Goal: Information Seeking & Learning: Learn about a topic

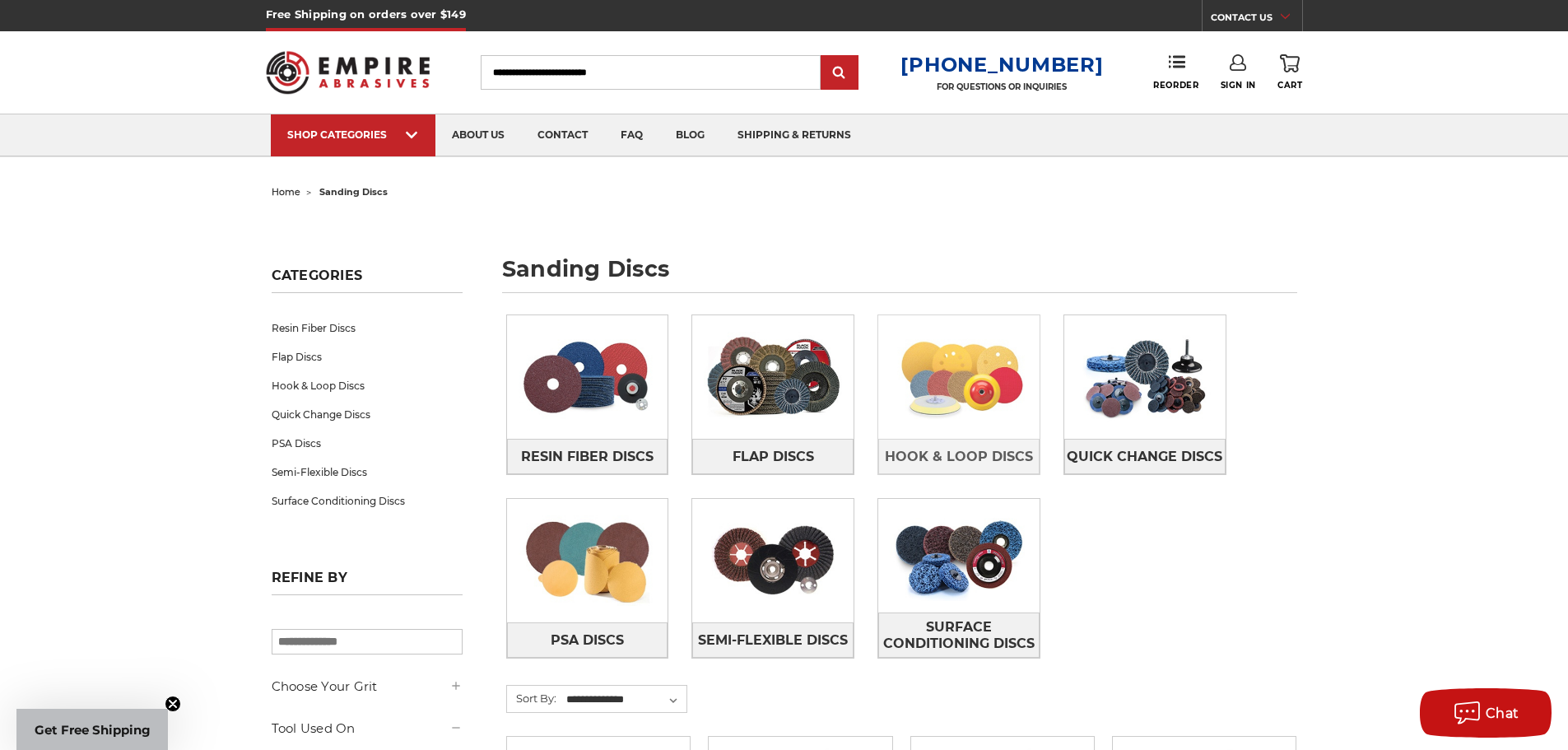
click at [971, 375] on img at bounding box center [959, 376] width 162 height 113
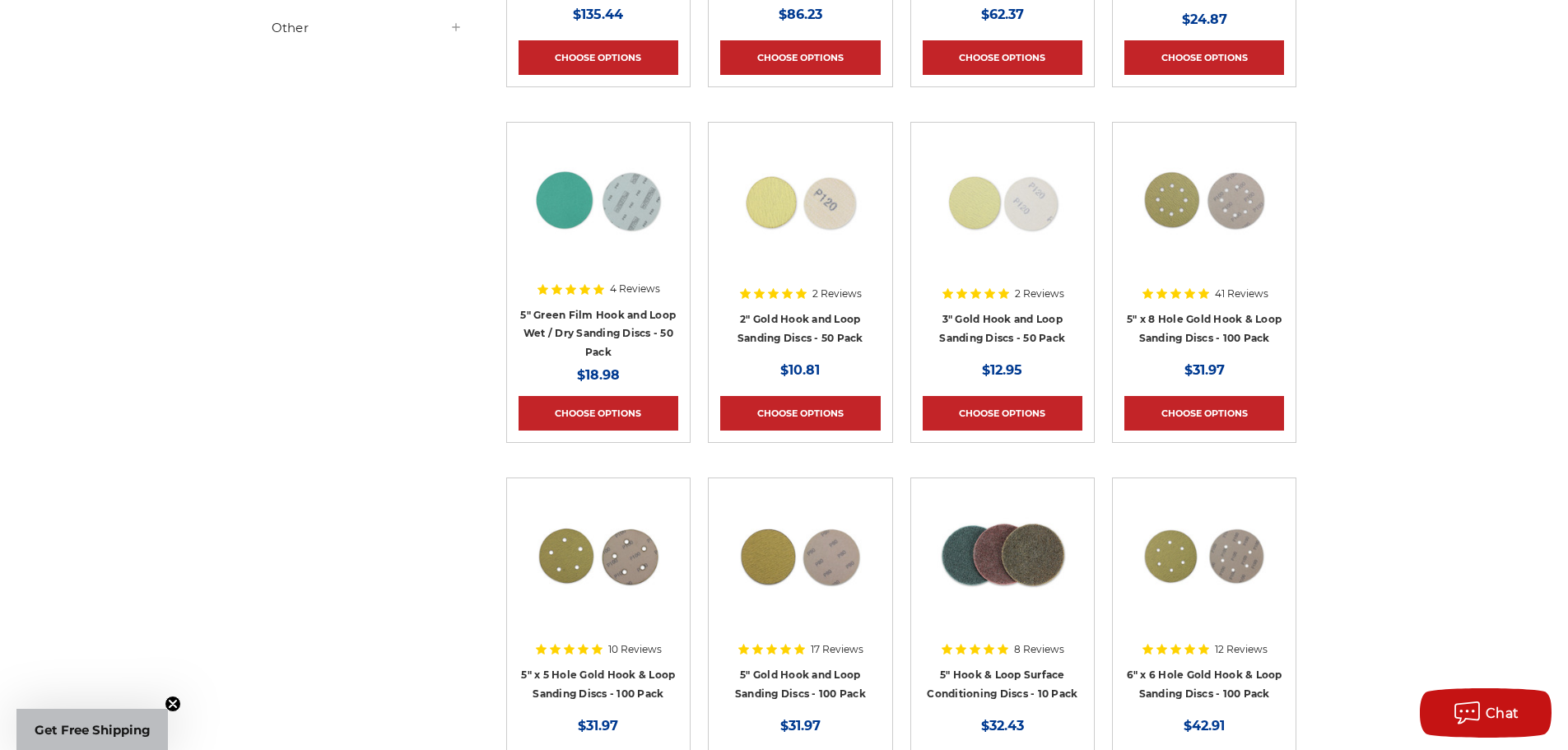
scroll to position [658, 0]
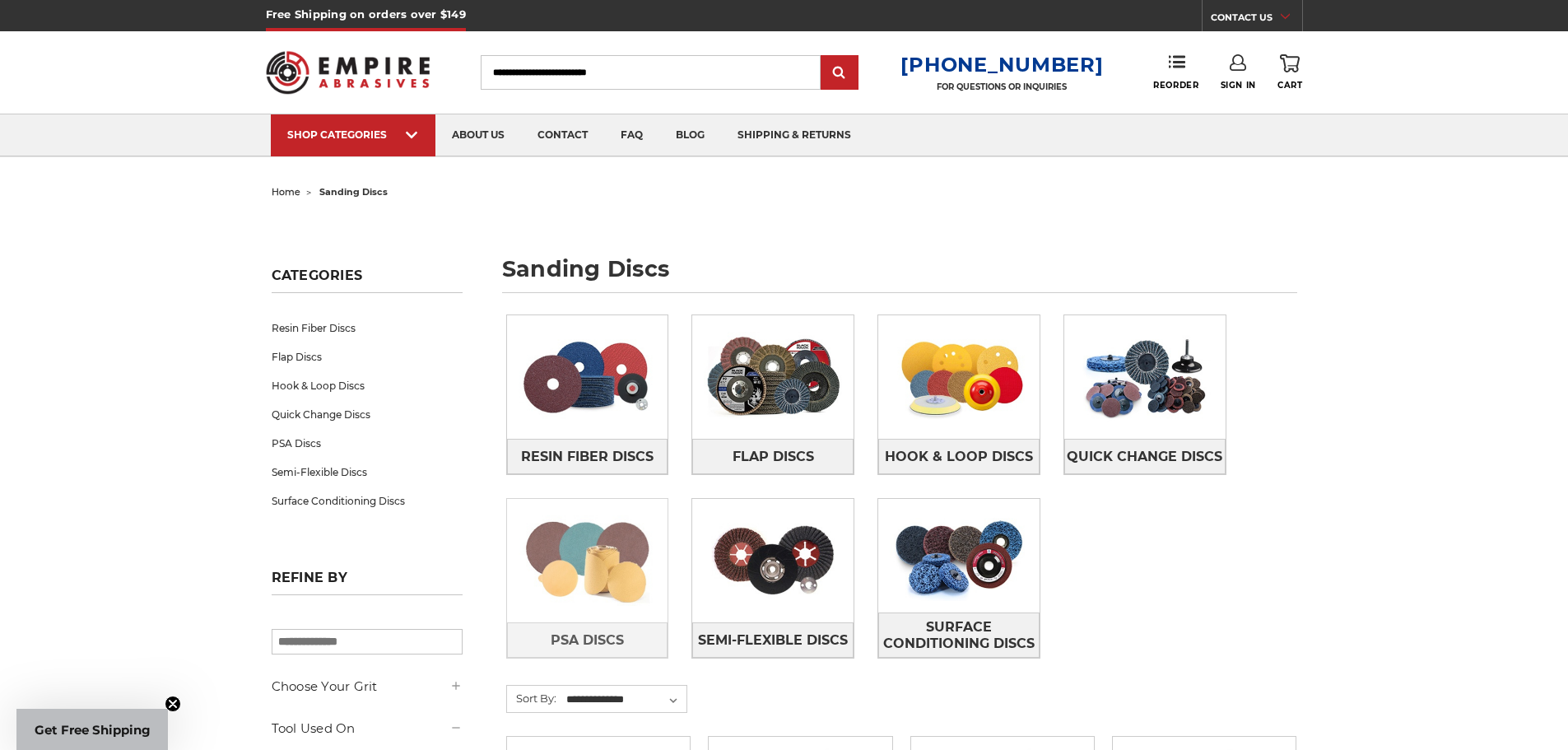
click at [573, 559] on img at bounding box center [587, 560] width 162 height 113
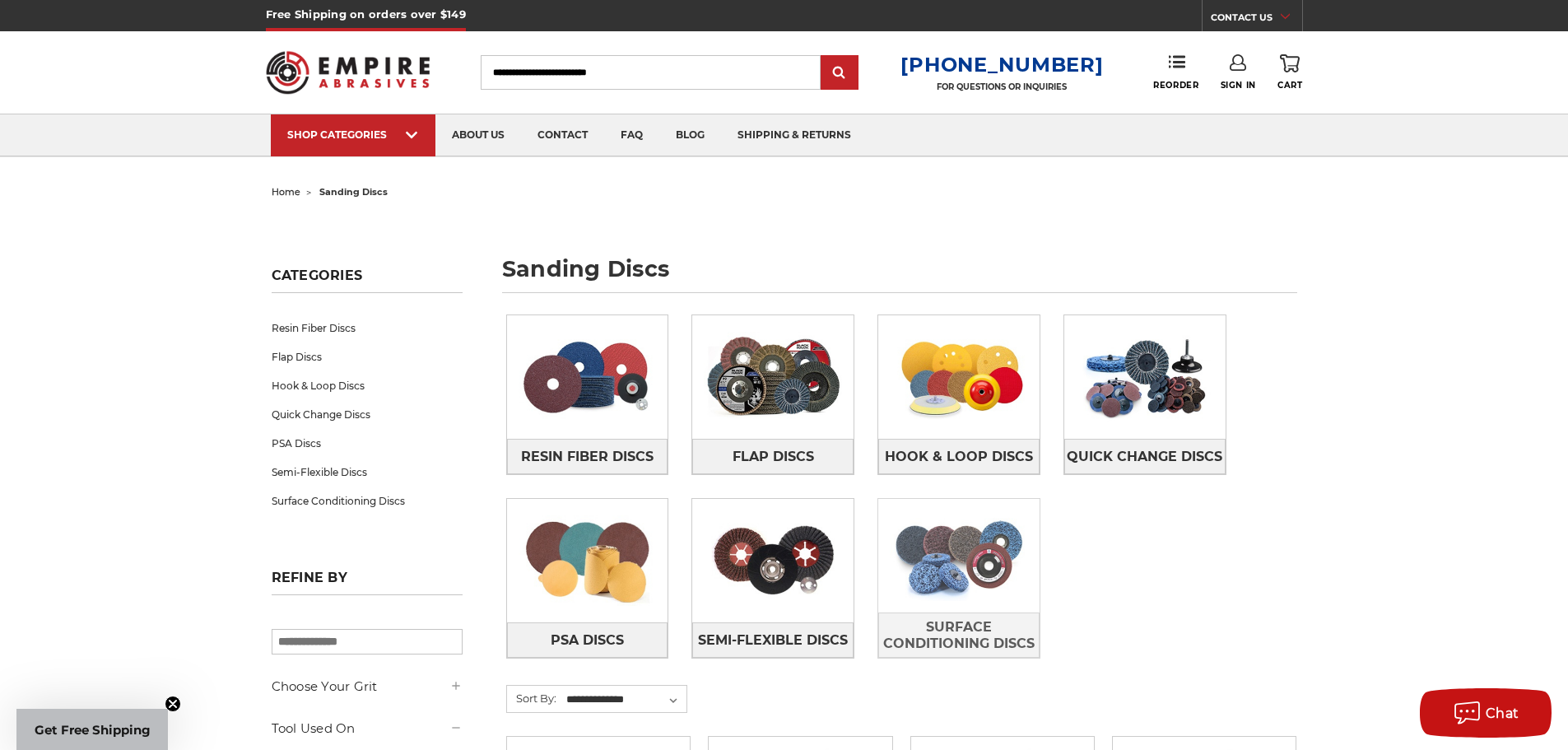
click at [975, 546] on img at bounding box center [959, 556] width 162 height 113
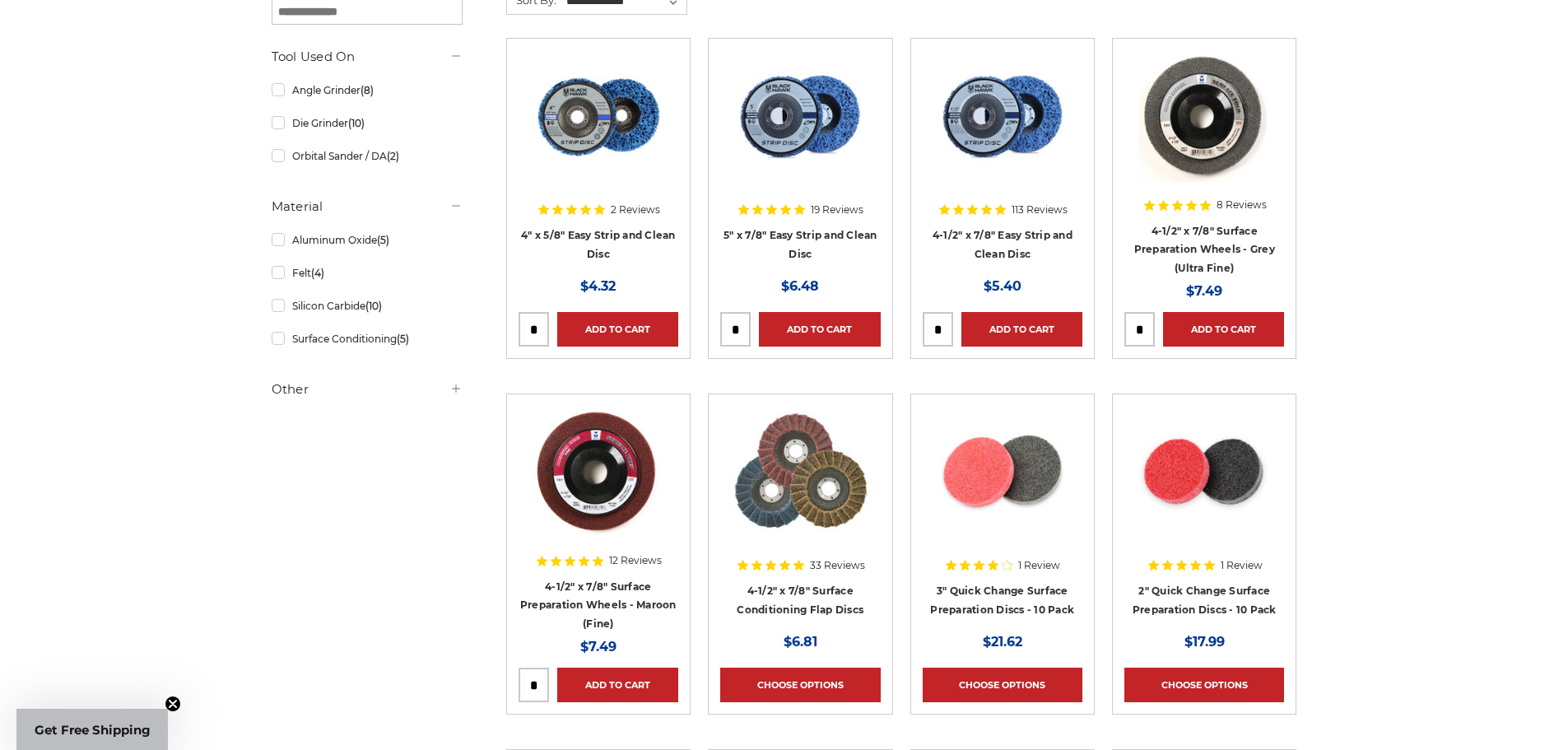
scroll to position [329, 0]
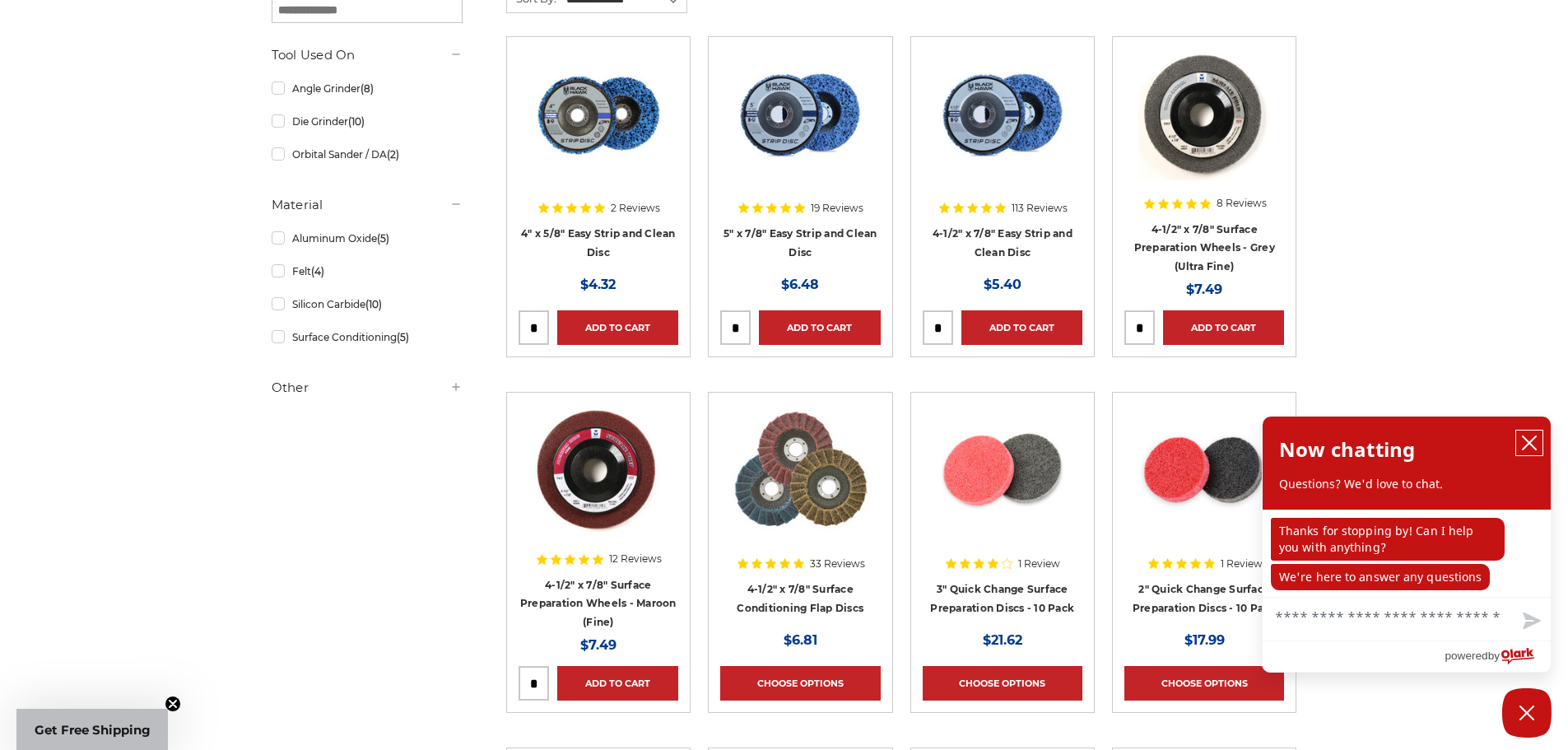
click at [1530, 442] on icon "close chatbox" at bounding box center [1529, 442] width 13 height 13
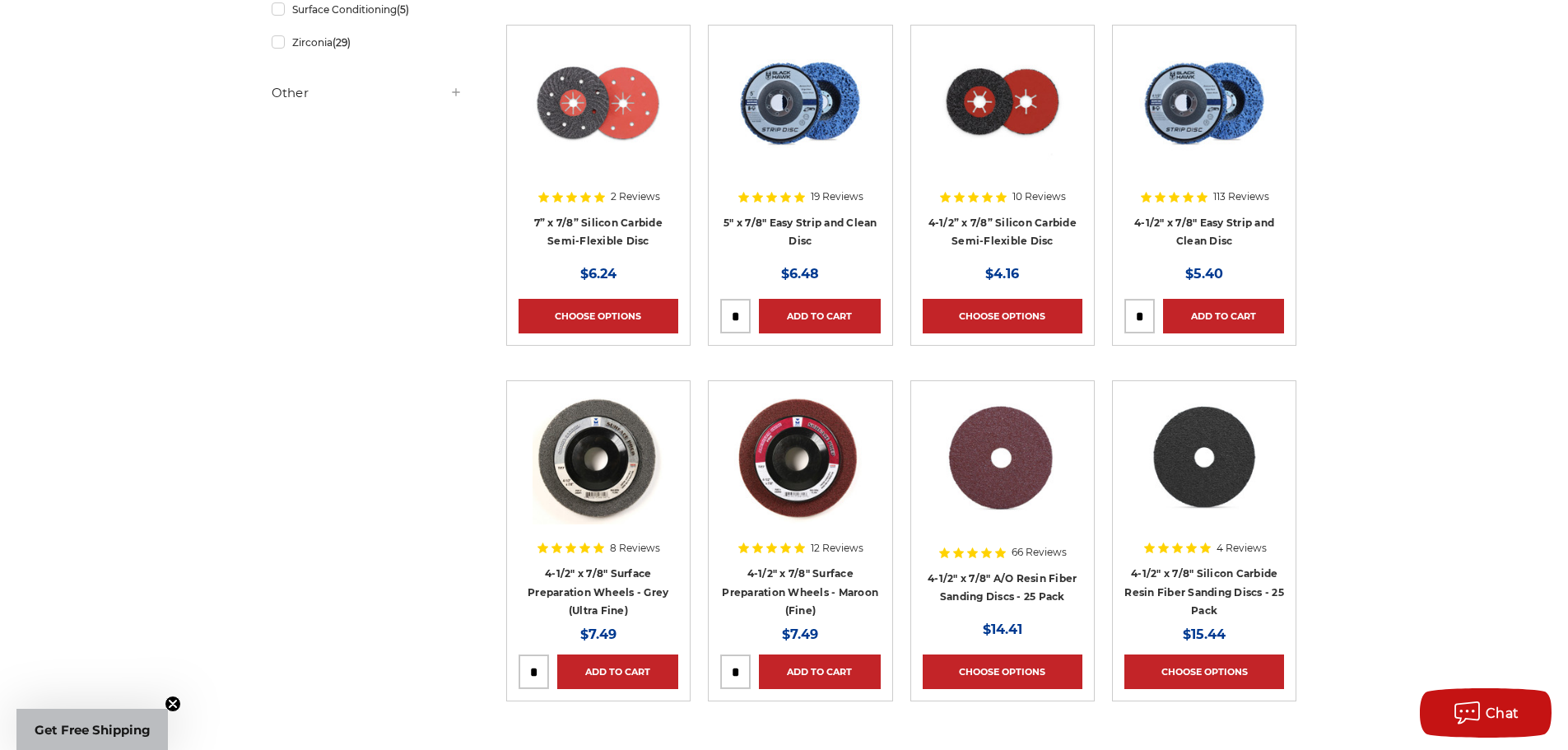
scroll to position [1152, 0]
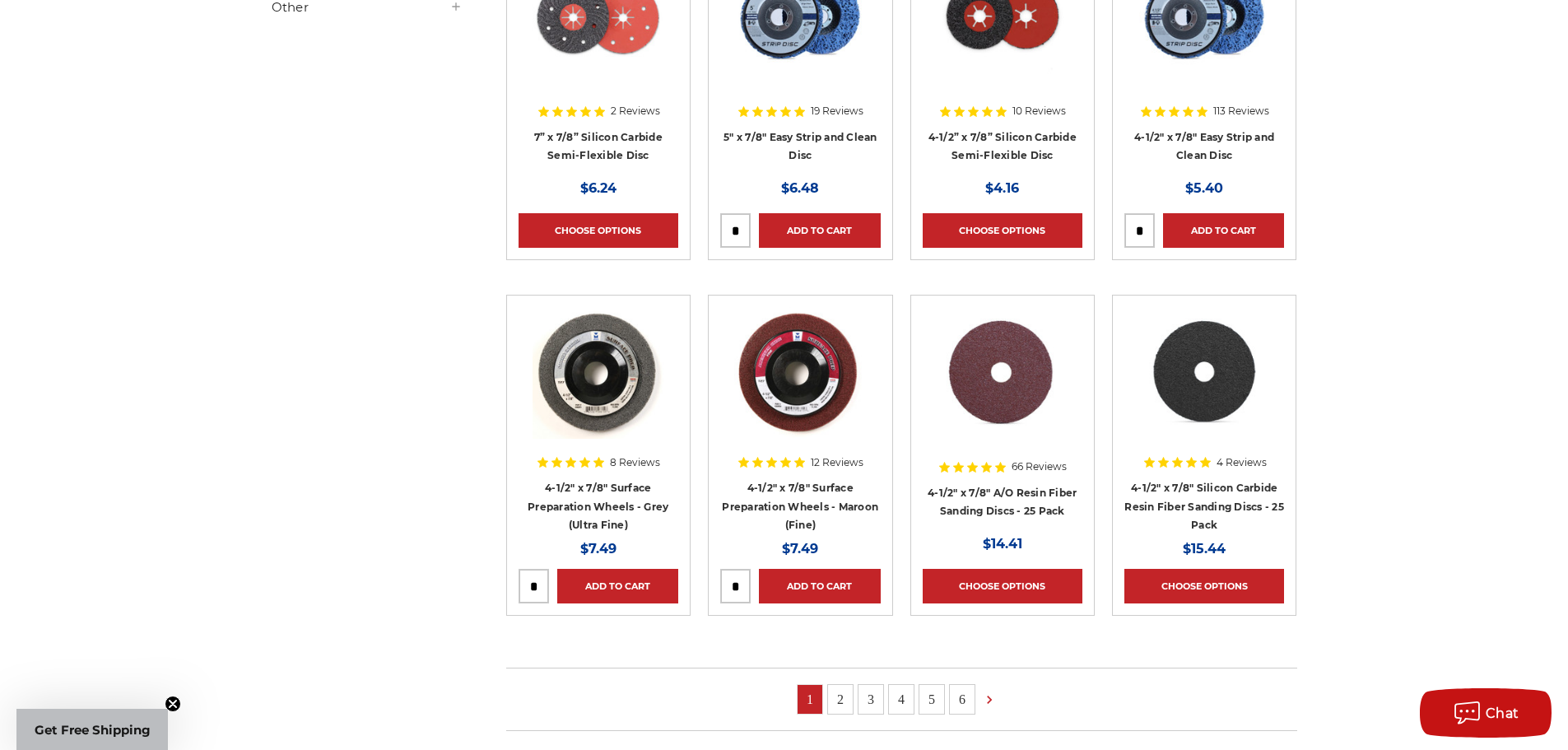
click at [849, 694] on link "2" at bounding box center [840, 699] width 25 height 29
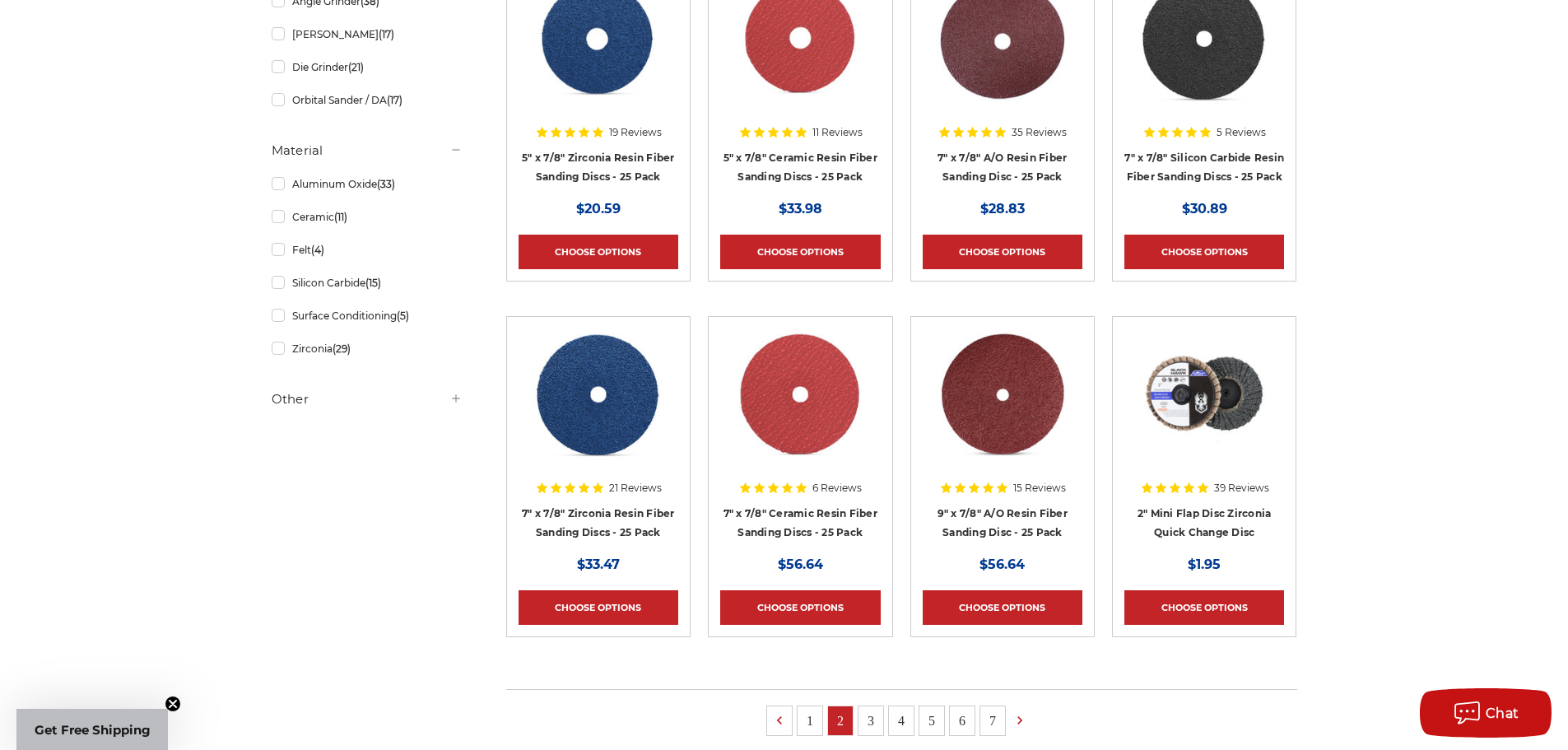
scroll to position [823, 0]
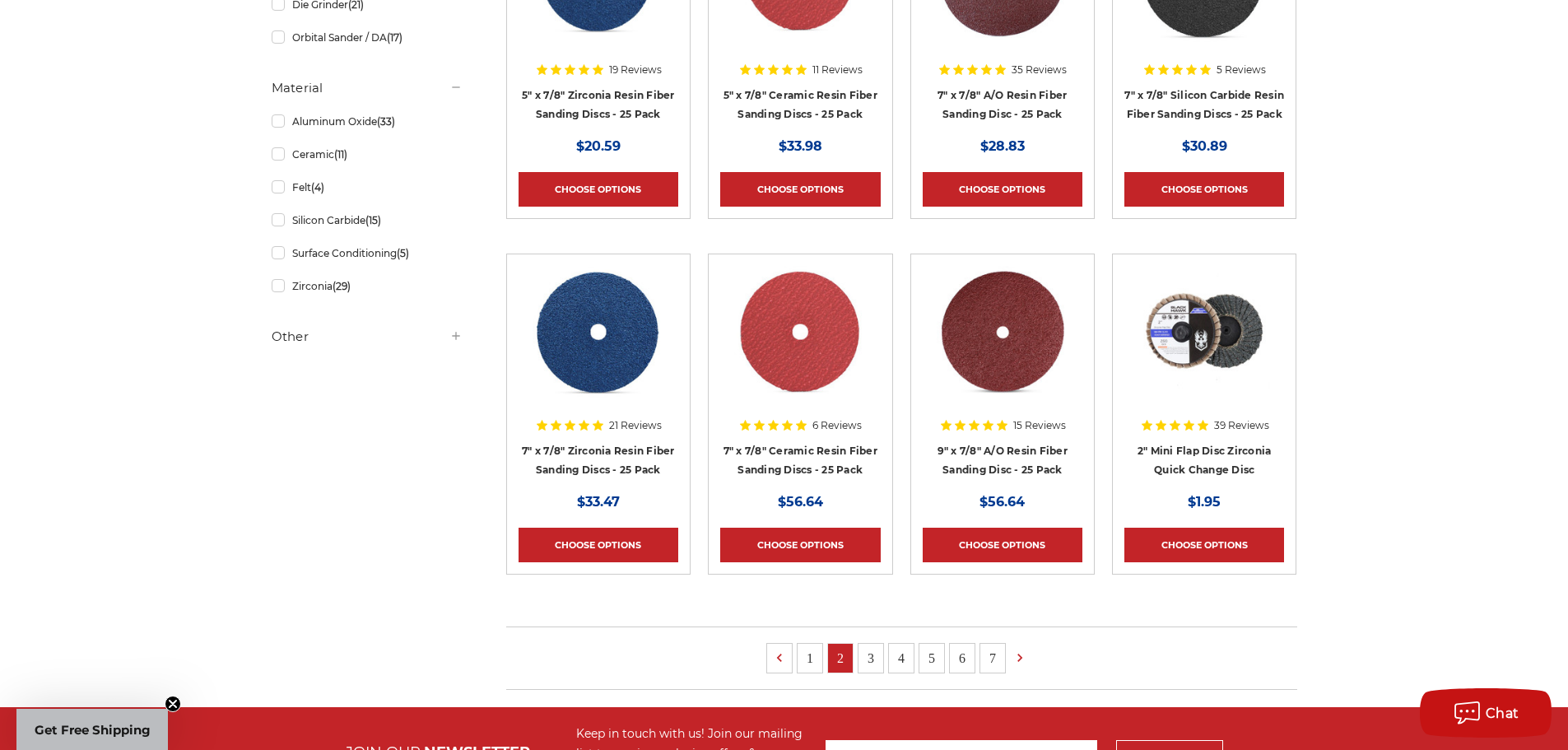
click at [872, 664] on link "3" at bounding box center [871, 657] width 25 height 29
